Goal: Find contact information: Find contact information

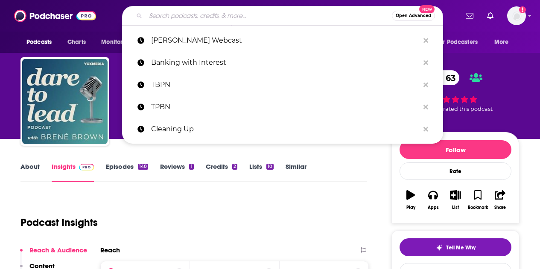
click at [265, 13] on input "Search podcasts, credits, & more..." at bounding box center [269, 16] width 246 height 14
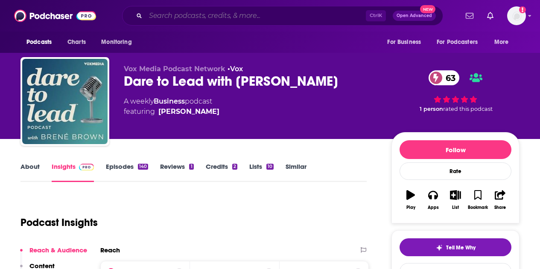
click at [161, 13] on input "Search podcasts, credits, & more..." at bounding box center [256, 16] width 220 height 14
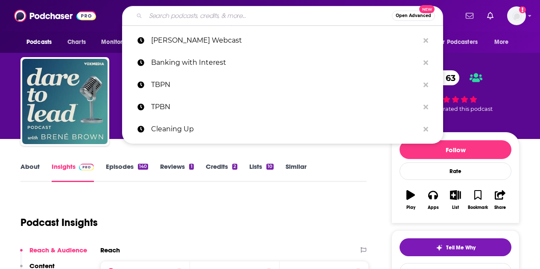
paste input "AMA Podcast"
type input "AMA Podcast"
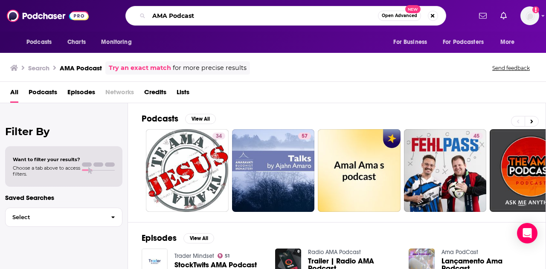
drag, startPoint x: 203, startPoint y: 16, endPoint x: 136, endPoint y: 11, distance: 67.6
click at [136, 11] on div "AMA Podcast Open Advanced New" at bounding box center [285, 16] width 321 height 20
type input "M"
type input "American Medical Association"
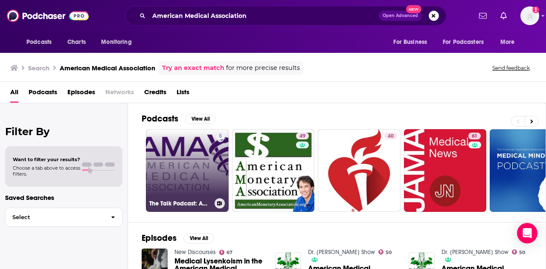
click at [175, 165] on link "5 The Talk Podcast: American Medical Association" at bounding box center [187, 170] width 83 height 83
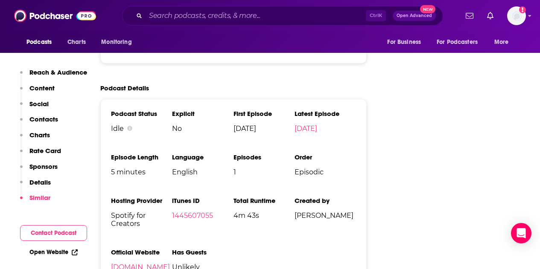
scroll to position [1152, 0]
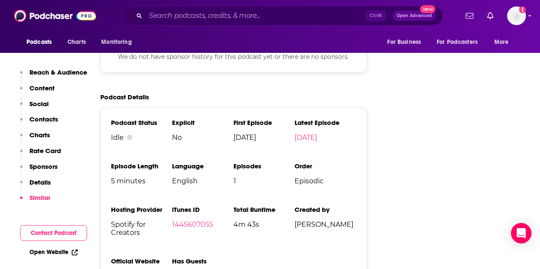
drag, startPoint x: 334, startPoint y: 202, endPoint x: 281, endPoint y: 193, distance: 53.2
click at [281, 193] on ul "Podcast Status Idle Explicit No First Episode [DATE] Latest Episode [DATE] Epis…" at bounding box center [233, 203] width 245 height 169
click at [308, 221] on span "[PERSON_NAME]" at bounding box center [324, 225] width 61 height 8
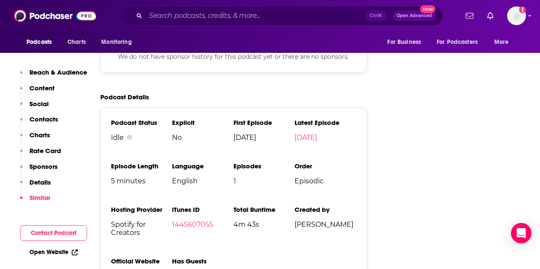
click at [320, 221] on span "[PERSON_NAME]" at bounding box center [324, 225] width 61 height 8
drag, startPoint x: 333, startPoint y: 205, endPoint x: 297, endPoint y: 191, distance: 38.9
click at [296, 206] on li "Created by [PERSON_NAME]" at bounding box center [324, 232] width 61 height 52
copy span "[PERSON_NAME]"
drag, startPoint x: 229, startPoint y: 24, endPoint x: 231, endPoint y: 17, distance: 6.7
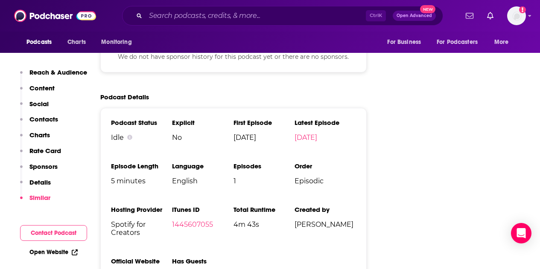
click at [230, 20] on div "Ctrl K Open Advanced New" at bounding box center [282, 16] width 321 height 20
click at [231, 17] on input "Search podcasts, credits, & more..." at bounding box center [256, 16] width 220 height 14
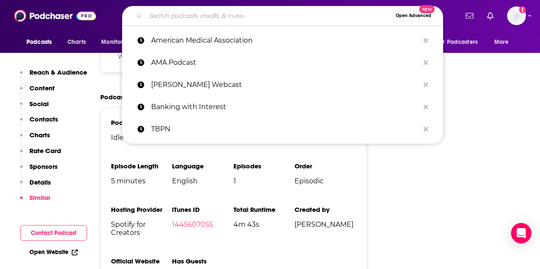
paste input "Chasing Life"
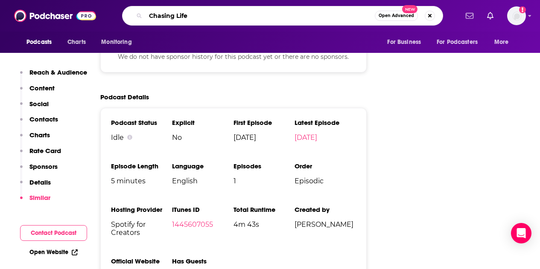
type input "Chasing Life"
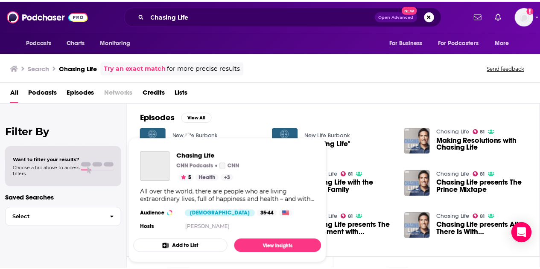
scroll to position [111, 0]
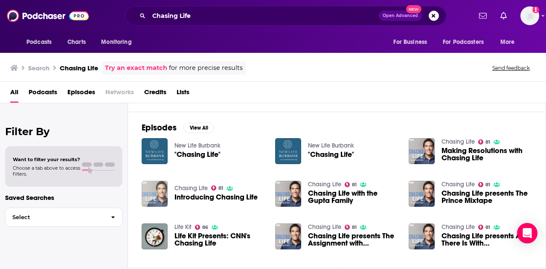
click at [154, 192] on img "Introducing Chasing Life" at bounding box center [155, 194] width 26 height 26
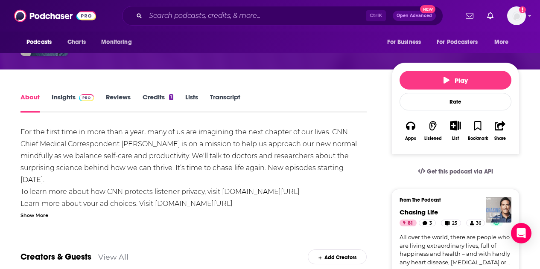
scroll to position [171, 0]
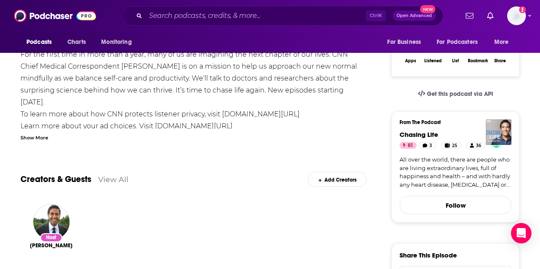
click at [40, 141] on div "Show More" at bounding box center [34, 137] width 28 height 8
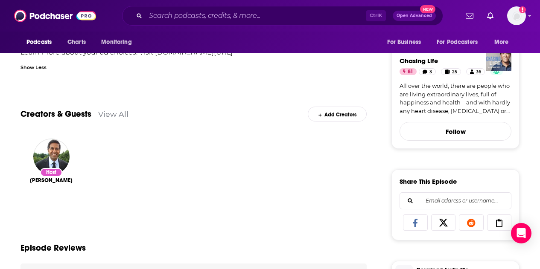
scroll to position [256, 0]
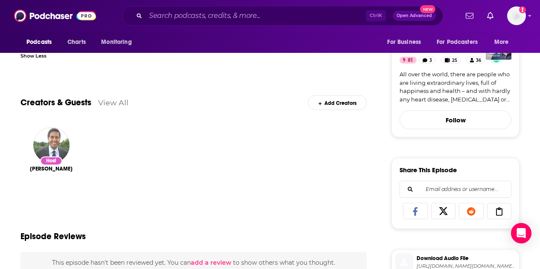
click at [58, 152] on img "Dr. Sanjay Gupta" at bounding box center [51, 145] width 36 height 36
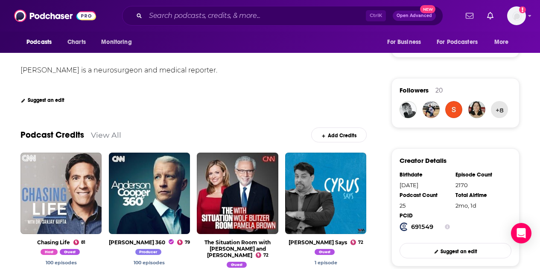
scroll to position [171, 0]
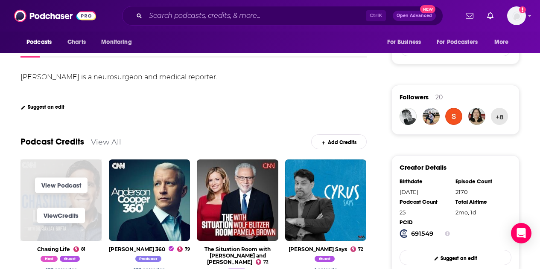
click at [55, 177] on span "View Podcast" at bounding box center [60, 185] width 81 height 30
click at [70, 181] on link "View Podcast" at bounding box center [61, 185] width 52 height 15
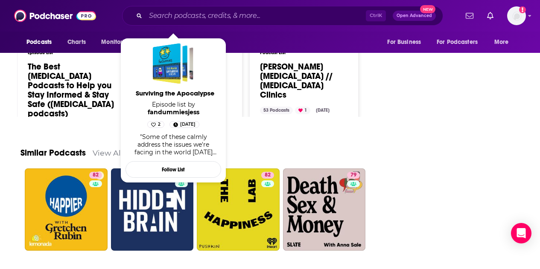
scroll to position [1187, 0]
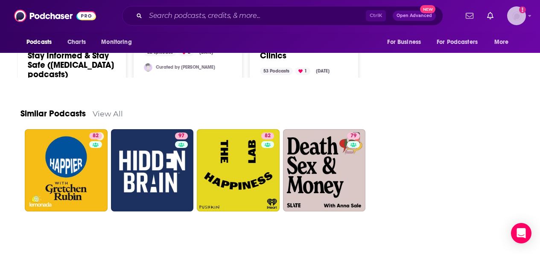
click at [531, 18] on icon "Show profile menu" at bounding box center [529, 15] width 3 height 5
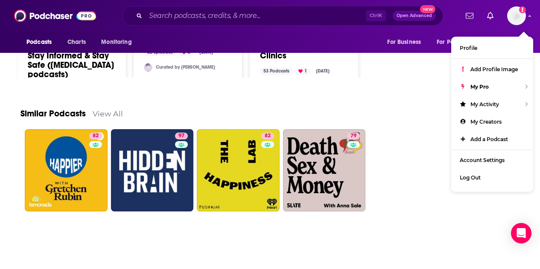
click at [535, 19] on div "Podcasts Charts Monitoring Ctrl K Open Advanced New For Business For Podcasters…" at bounding box center [270, 16] width 540 height 32
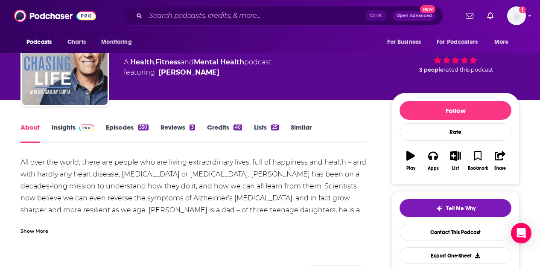
scroll to position [35, 0]
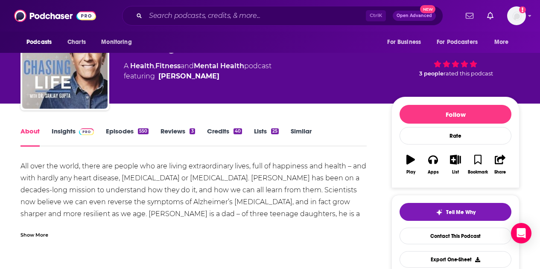
click at [221, 131] on link "Credits 40" at bounding box center [224, 137] width 35 height 20
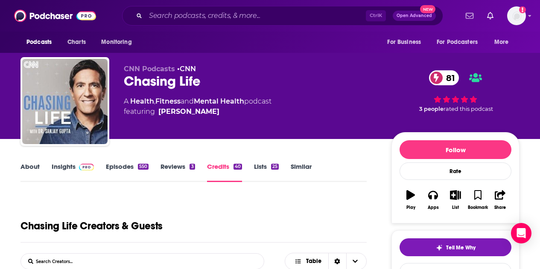
click at [56, 164] on link "Insights" at bounding box center [73, 173] width 42 height 20
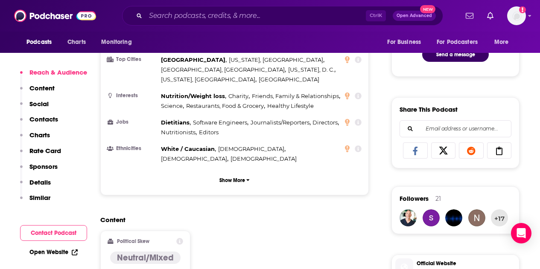
click at [41, 88] on p "Content" at bounding box center [41, 88] width 25 height 8
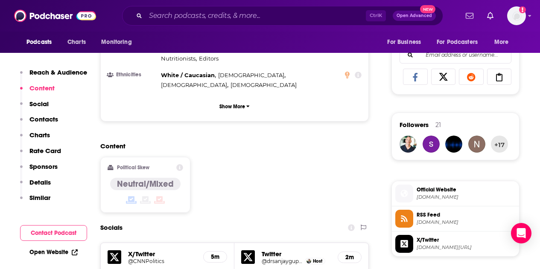
click at [44, 123] on p "Contacts" at bounding box center [43, 119] width 29 height 8
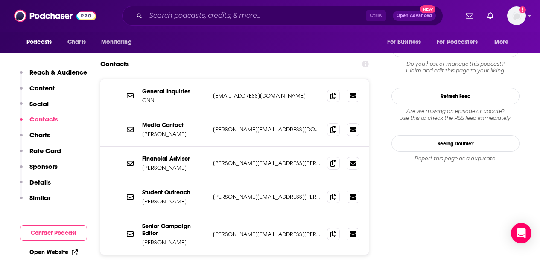
scroll to position [737, 0]
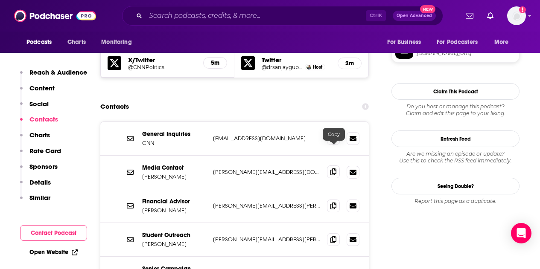
click at [338, 166] on span at bounding box center [333, 172] width 13 height 13
click at [172, 18] on input "Search podcasts, credits, & more..." at bounding box center [256, 16] width 220 height 14
drag, startPoint x: 162, startPoint y: 9, endPoint x: 166, endPoint y: 14, distance: 6.0
click at [165, 13] on input "Search podcasts, credits, & more..." at bounding box center [256, 16] width 220 height 14
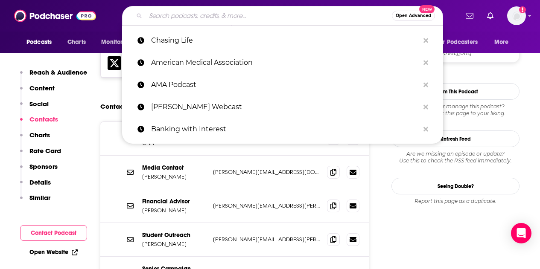
paste input "Fixing Healthcare (Podcast)"
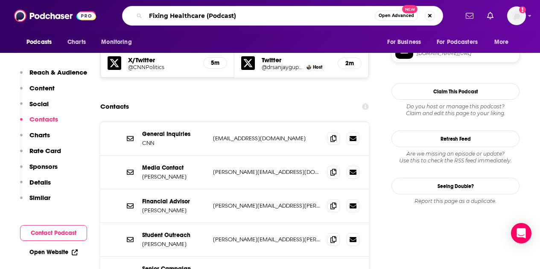
drag, startPoint x: 276, startPoint y: 20, endPoint x: 358, endPoint y: 37, distance: 82.8
click at [358, 37] on div "Podcasts Charts Monitoring Fixing Healthcare (Podcast) Open Advanced New For Bu…" at bounding box center [270, 26] width 540 height 53
type input "Fixing Healthcare"
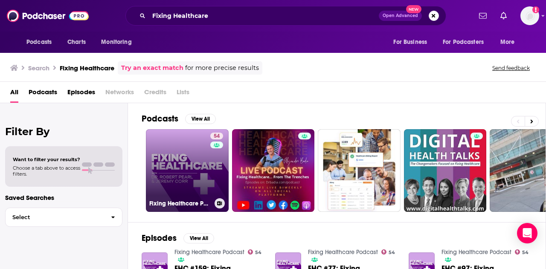
click at [170, 164] on link "54 Fixing Healthcare Podcast" at bounding box center [187, 170] width 83 height 83
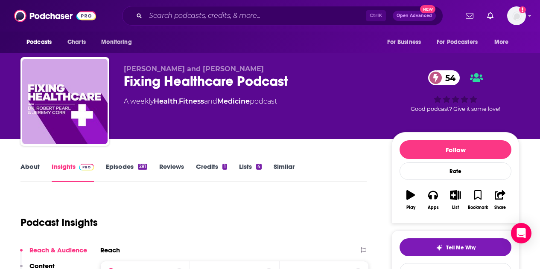
scroll to position [85, 0]
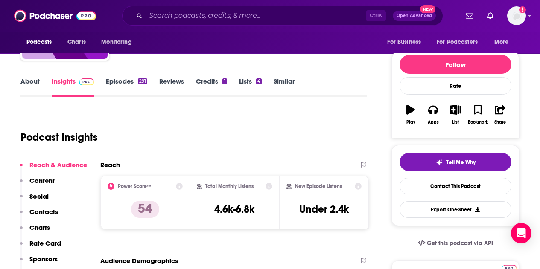
click at [42, 214] on p "Contacts" at bounding box center [43, 212] width 29 height 8
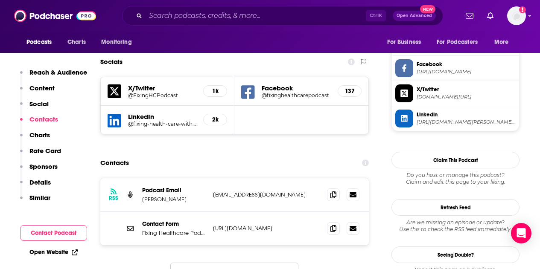
scroll to position [722, 0]
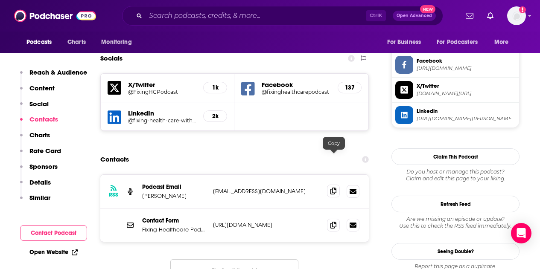
click at [335, 188] on icon at bounding box center [333, 191] width 6 height 7
click at [209, 12] on input "Search podcasts, credits, & more..." at bounding box center [256, 16] width 220 height 14
paste input "How Leaders Lead (Podcast)"
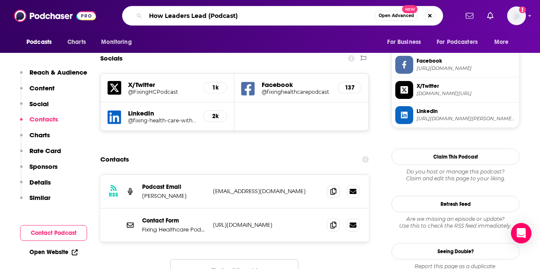
click at [218, 15] on input "How Leaders Lead (Podcast)" at bounding box center [260, 16] width 229 height 14
click at [245, 14] on input "How Leaders Lead (Podcast)" at bounding box center [260, 16] width 229 height 14
drag, startPoint x: 237, startPoint y: 16, endPoint x: 211, endPoint y: 19, distance: 25.8
click at [211, 19] on input "How Leaders Lead (Podcast)" at bounding box center [260, 16] width 229 height 14
type input "How Leaders Lead"
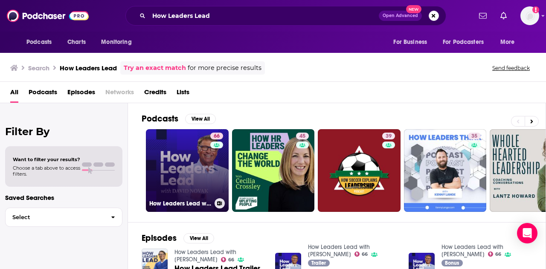
click at [189, 168] on link "66 How Leaders Lead with [PERSON_NAME]" at bounding box center [187, 170] width 83 height 83
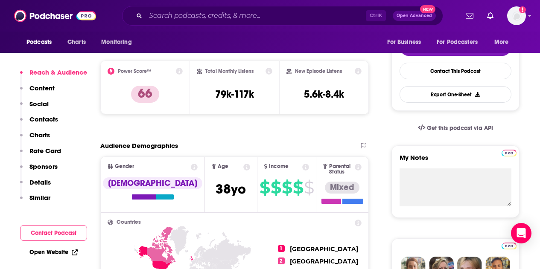
scroll to position [213, 0]
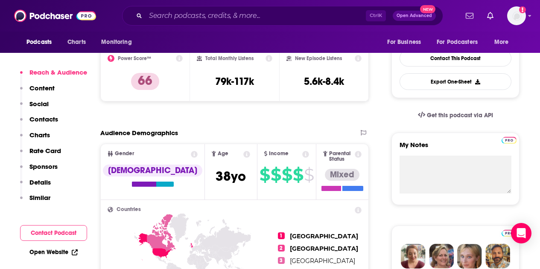
click at [39, 122] on p "Contacts" at bounding box center [43, 119] width 29 height 8
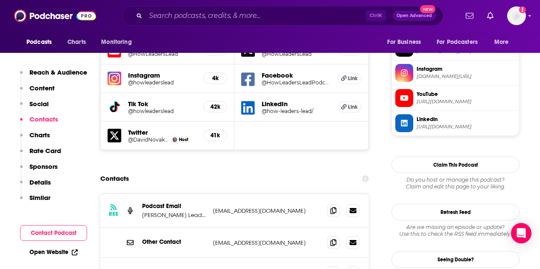
scroll to position [790, 0]
click at [330, 204] on span at bounding box center [333, 210] width 13 height 13
click at [198, 12] on input "Search podcasts, credits, & more..." at bounding box center [256, 16] width 220 height 14
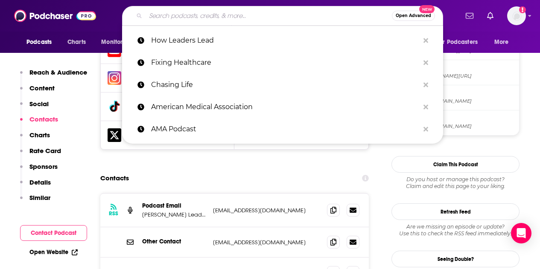
paste input "NEJM Catalyst (Podcast)"
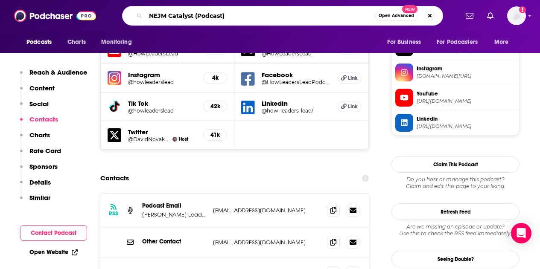
drag, startPoint x: 247, startPoint y: 14, endPoint x: 193, endPoint y: 23, distance: 54.2
click at [193, 23] on div "NEJM Catalyst (Podcast) Open Advanced New" at bounding box center [282, 16] width 321 height 20
type input "NEJM Catalyst"
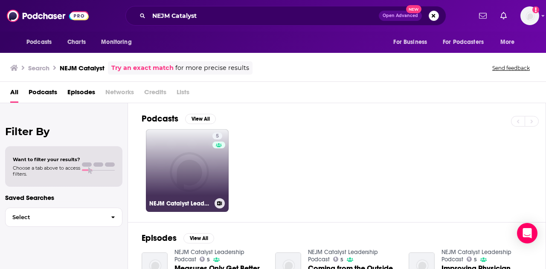
click at [191, 162] on link "5 NEJM Catalyst Leadership Podcast" at bounding box center [187, 170] width 83 height 83
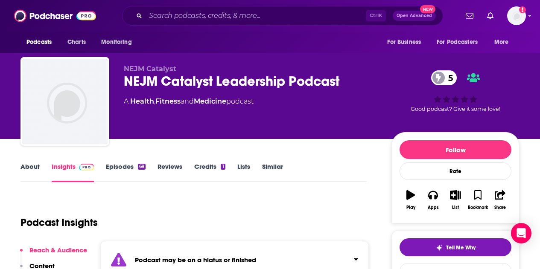
scroll to position [128, 0]
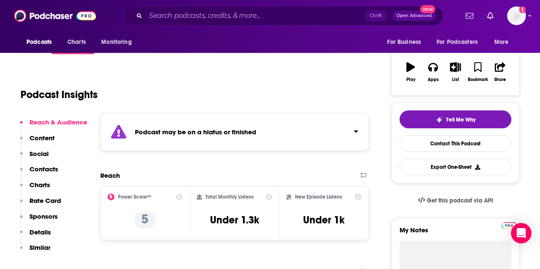
click at [38, 167] on p "Contacts" at bounding box center [43, 169] width 29 height 8
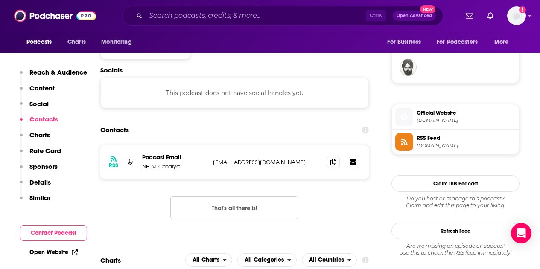
scroll to position [624, 0]
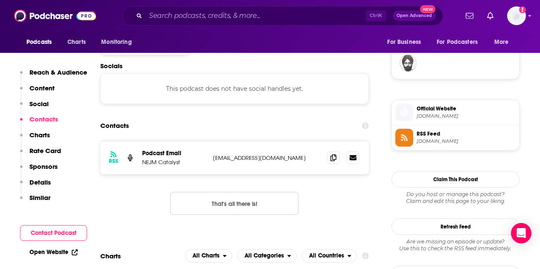
click at [326, 155] on div "RSS Podcast Email NEJM Catalyst [EMAIL_ADDRESS][DOMAIN_NAME] [EMAIL_ADDRESS][DO…" at bounding box center [234, 157] width 268 height 33
click at [333, 157] on icon at bounding box center [333, 157] width 6 height 7
click at [195, 17] on input "Search podcasts, credits, & more..." at bounding box center [256, 16] width 220 height 14
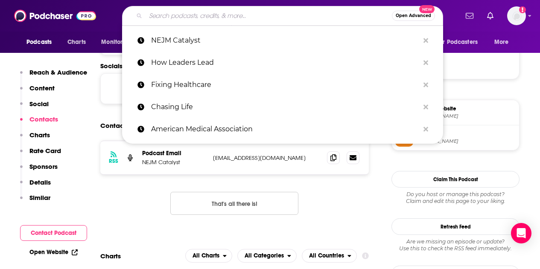
paste input "Relentless Health Value"
type input "Relentless Health Value"
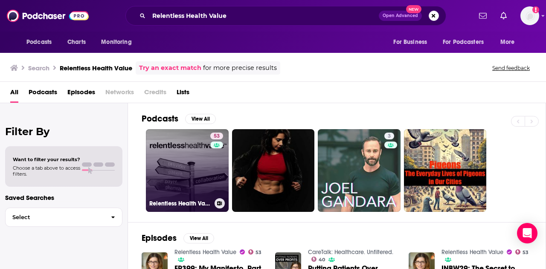
click at [192, 157] on link "53 Relentless Health Value" at bounding box center [187, 170] width 83 height 83
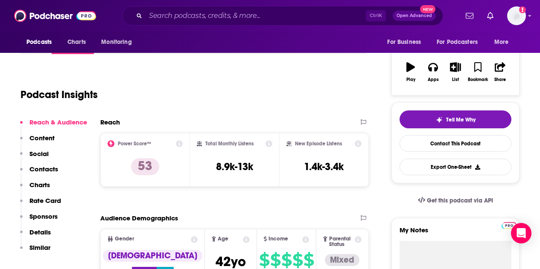
drag, startPoint x: 47, startPoint y: 171, endPoint x: 64, endPoint y: 166, distance: 17.5
click at [48, 171] on p "Contacts" at bounding box center [43, 169] width 29 height 8
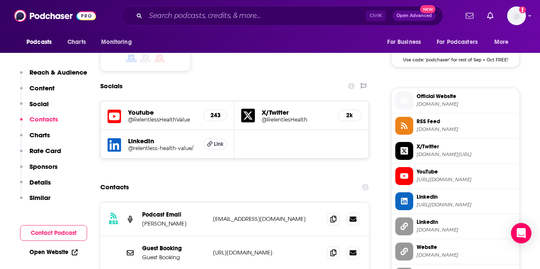
scroll to position [722, 0]
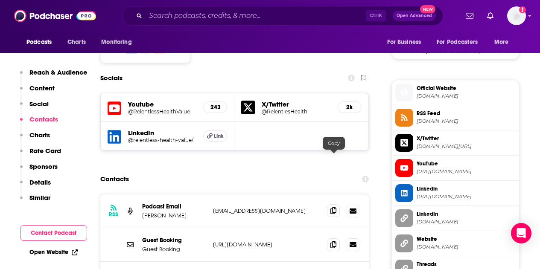
click at [335, 207] on icon at bounding box center [333, 210] width 6 height 7
